Goal: Transaction & Acquisition: Purchase product/service

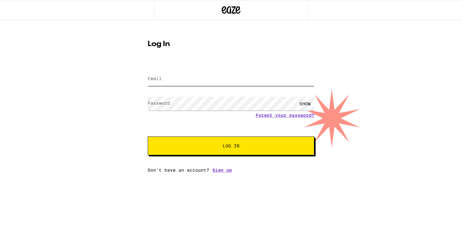
type input "[EMAIL_ADDRESS][DOMAIN_NAME]"
click at [231, 146] on button "Log In" at bounding box center [231, 145] width 167 height 19
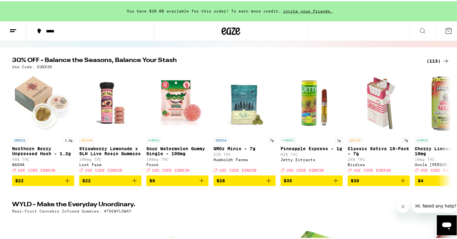
scroll to position [95, 0]
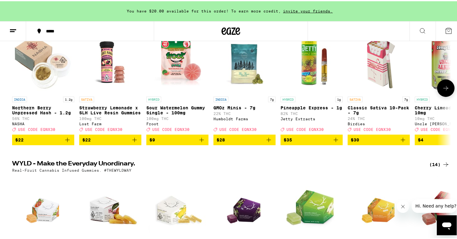
click at [444, 90] on icon at bounding box center [446, 86] width 7 height 7
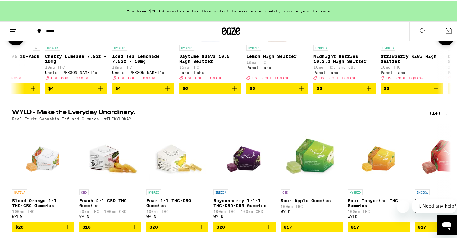
scroll to position [179, 0]
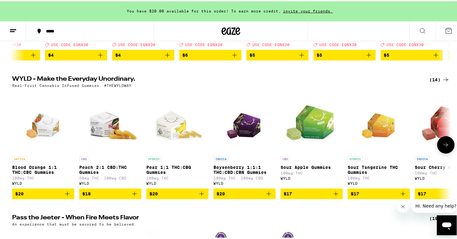
click at [236, 133] on img "Open page for Boysenberry 1:1:1 THC:CBD:CBN Gummies from WYLD" at bounding box center [245, 120] width 44 height 62
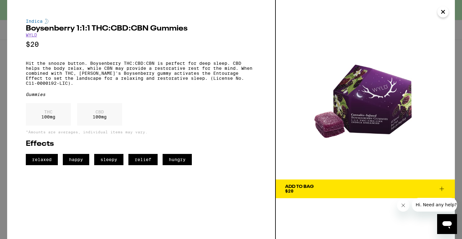
click at [303, 184] on div "Add To Bag" at bounding box center [299, 186] width 29 height 4
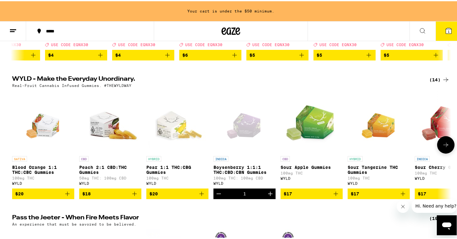
click at [447, 147] on icon at bounding box center [446, 143] width 7 height 7
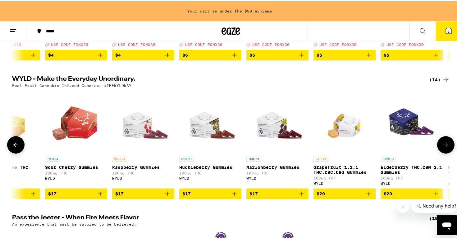
click at [214, 168] on p "Huckleberry Gummies" at bounding box center [210, 165] width 62 height 5
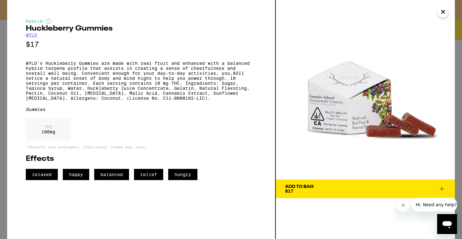
click at [298, 187] on div "Add To Bag" at bounding box center [299, 186] width 29 height 4
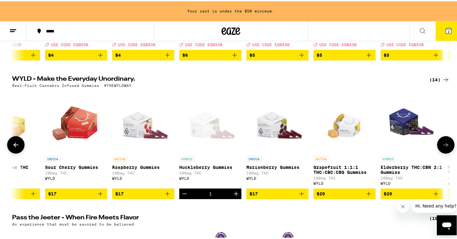
click at [217, 197] on div "1" at bounding box center [210, 192] width 62 height 11
click at [235, 194] on icon "Increment" at bounding box center [236, 192] width 4 height 4
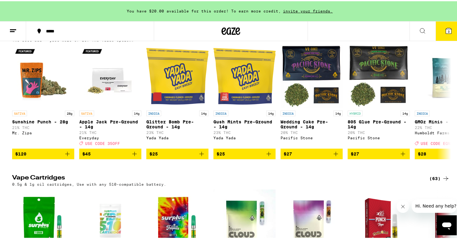
scroll to position [642, 0]
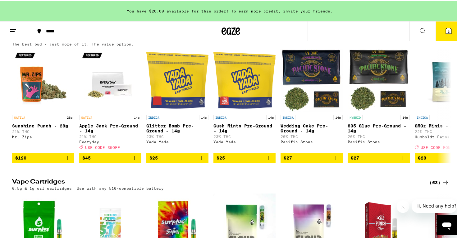
click at [444, 39] on icon at bounding box center [446, 37] width 5 height 4
click at [443, 41] on icon at bounding box center [446, 36] width 7 height 7
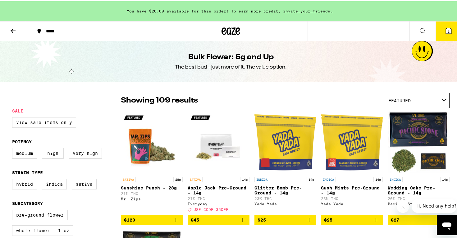
click at [400, 95] on div "Featured" at bounding box center [416, 99] width 65 height 15
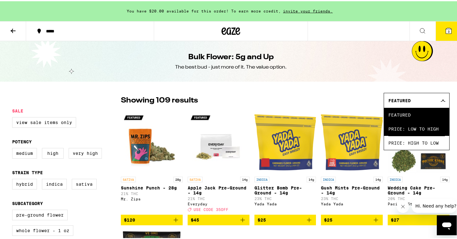
click at [401, 128] on span "Price: Low to High" at bounding box center [417, 127] width 57 height 14
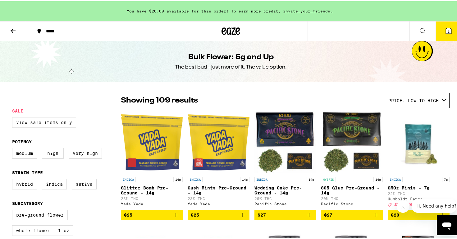
click at [46, 124] on label "View Sale Items Only" at bounding box center [44, 121] width 64 height 11
click at [14, 117] on input "View Sale Items Only" at bounding box center [13, 117] width 0 height 0
checkbox input "true"
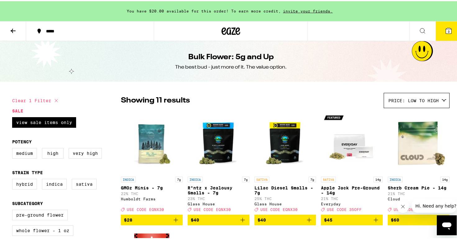
click at [15, 30] on icon at bounding box center [12, 29] width 7 height 7
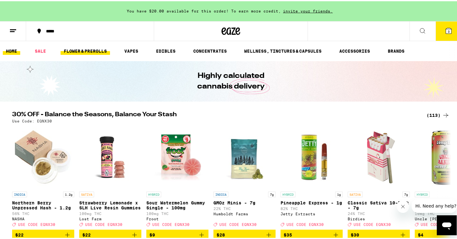
click at [75, 49] on link "FLOWER & PREROLLS" at bounding box center [85, 49] width 49 height 7
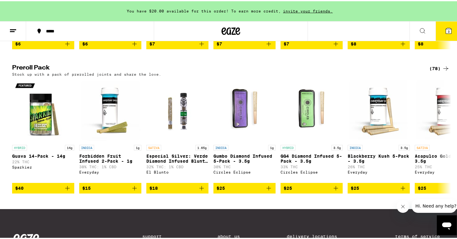
scroll to position [558, 0]
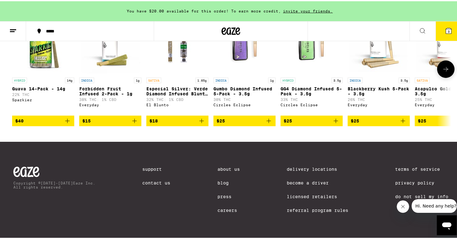
click at [446, 64] on icon at bounding box center [446, 67] width 7 height 7
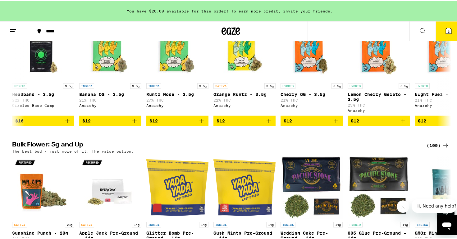
scroll to position [21, 0]
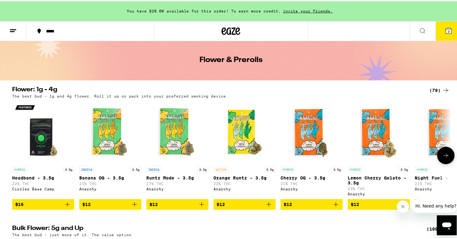
click at [446, 158] on icon at bounding box center [446, 153] width 7 height 7
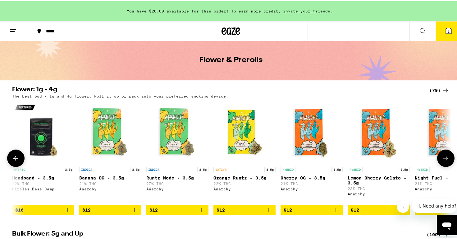
scroll to position [0, 370]
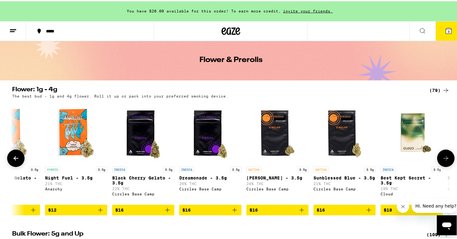
click at [444, 159] on icon at bounding box center [446, 157] width 5 height 4
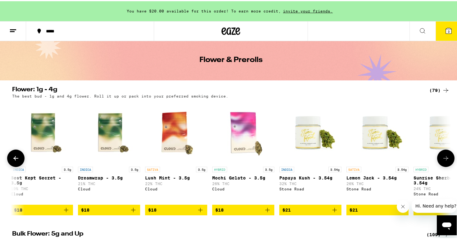
click at [444, 159] on icon at bounding box center [446, 157] width 5 height 4
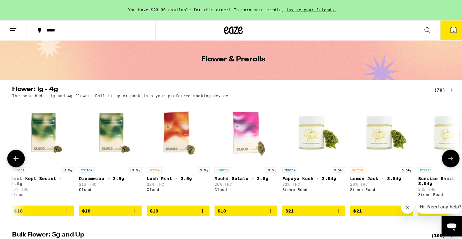
scroll to position [0, 1110]
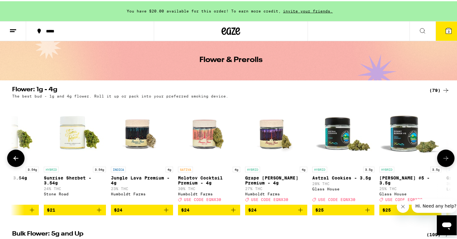
click at [366, 211] on icon "Add to bag" at bounding box center [368, 208] width 4 height 4
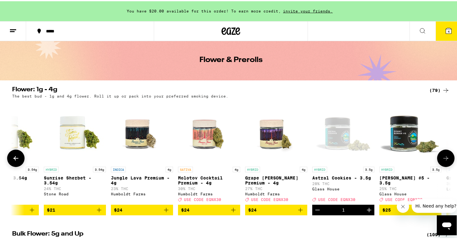
click at [366, 212] on icon "Increment" at bounding box center [369, 208] width 7 height 7
click at [445, 28] on icon at bounding box center [448, 29] width 7 height 7
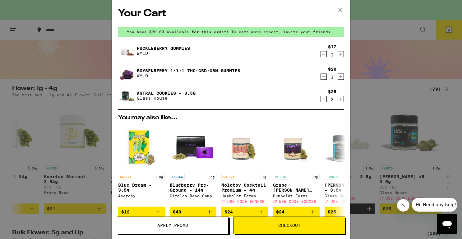
click at [193, 225] on span "Apply Promo" at bounding box center [172, 225] width 111 height 4
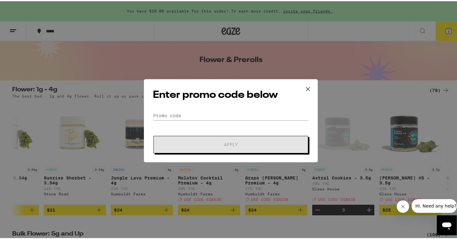
click at [306, 87] on icon at bounding box center [308, 88] width 4 height 4
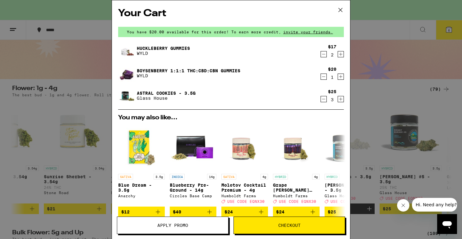
click at [203, 34] on span "You have $20.00 available for this order! To earn more credit," at bounding box center [204, 32] width 154 height 4
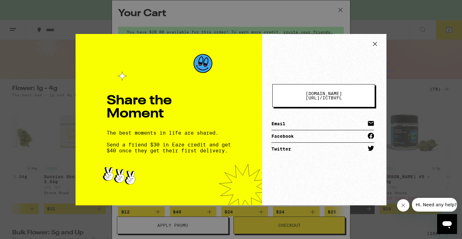
click at [373, 46] on icon at bounding box center [374, 43] width 9 height 9
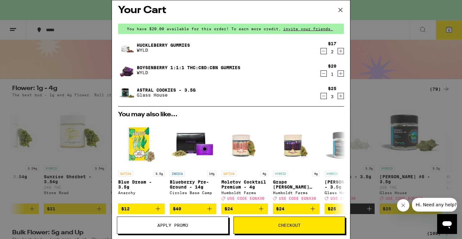
scroll to position [2, 0]
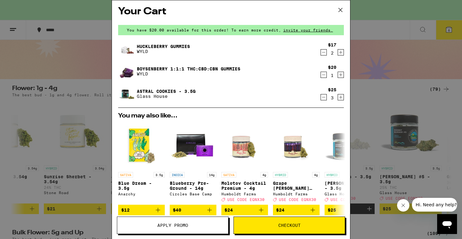
click at [321, 97] on icon "Decrement" at bounding box center [324, 96] width 6 height 7
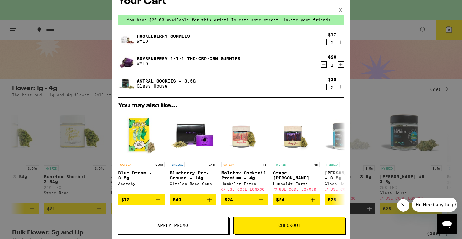
scroll to position [84, 0]
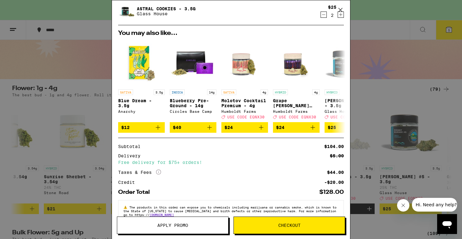
click at [292, 224] on span "Checkout" at bounding box center [289, 225] width 22 height 4
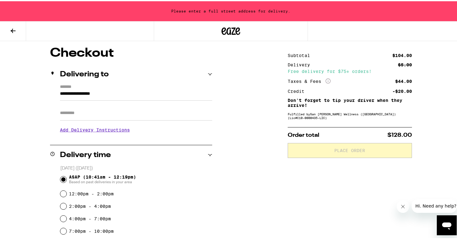
scroll to position [72, 0]
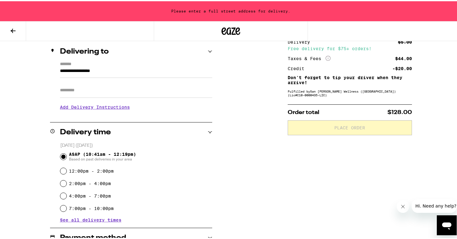
click at [60, 183] on input "2:00pm - 4:00pm" at bounding box center [63, 182] width 6 height 6
radio input "true"
click at [62, 169] on input "12:00pm - 2:00pm" at bounding box center [63, 169] width 6 height 6
radio input "true"
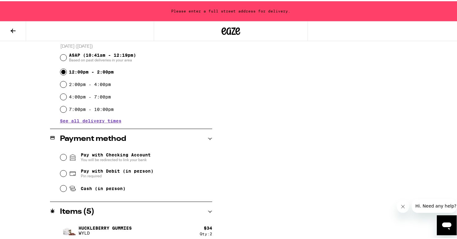
scroll to position [170, 0]
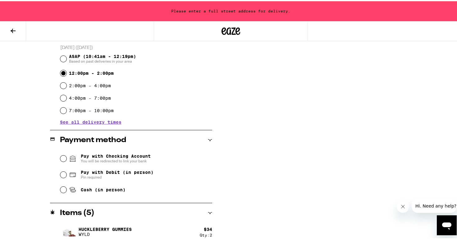
click at [60, 57] on input "ASAP (10:41am - 12:19pm) Based on past deliveries in your area" at bounding box center [63, 57] width 6 height 6
radio input "true"
click at [60, 175] on input "Pay with Debit (in person) Pin required" at bounding box center [63, 173] width 6 height 6
radio input "true"
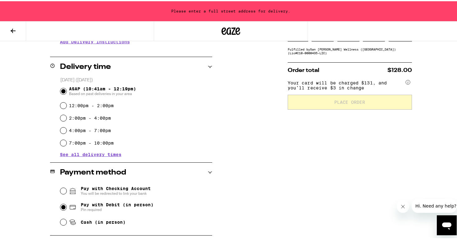
scroll to position [0, 0]
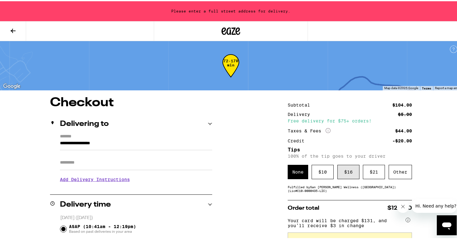
click at [345, 171] on div "$ 16" at bounding box center [349, 170] width 22 height 14
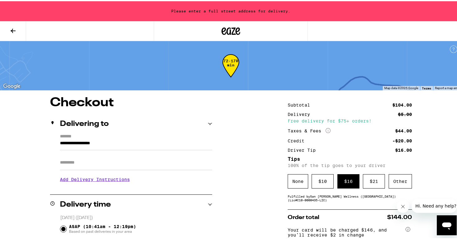
scroll to position [47, 0]
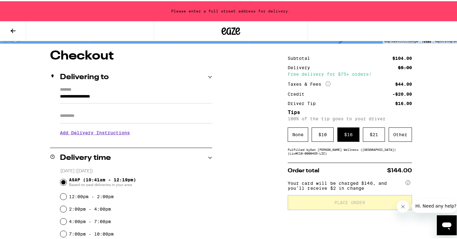
click at [137, 93] on input "**********" at bounding box center [136, 96] width 152 height 11
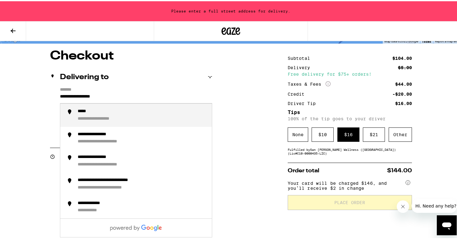
click at [231, 95] on div "**********" at bounding box center [231, 231] width 448 height 364
click at [62, 98] on input "**********" at bounding box center [136, 96] width 152 height 11
click at [63, 97] on input "**********" at bounding box center [136, 96] width 152 height 11
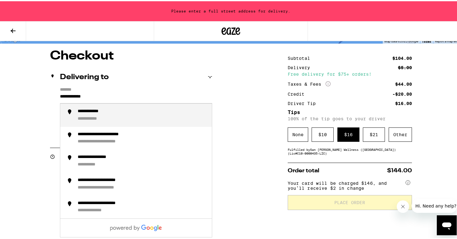
click at [173, 114] on div "**********" at bounding box center [142, 113] width 129 height 13
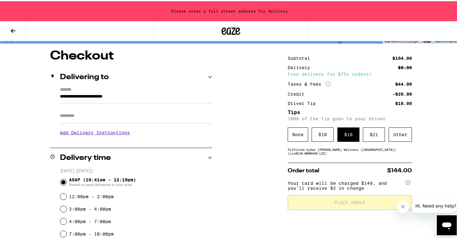
type input "**********"
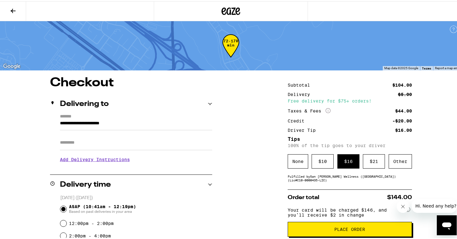
scroll to position [90, 0]
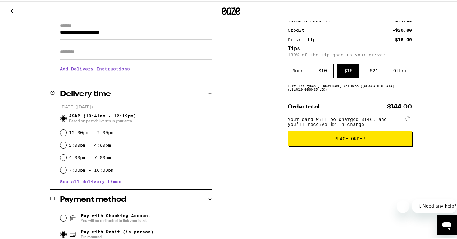
click at [343, 137] on button "Place Order" at bounding box center [350, 137] width 124 height 15
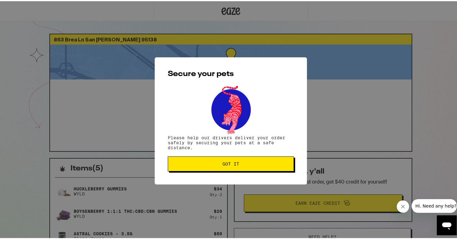
click at [232, 163] on span "Got it" at bounding box center [231, 162] width 17 height 4
